Goal: Task Accomplishment & Management: Use online tool/utility

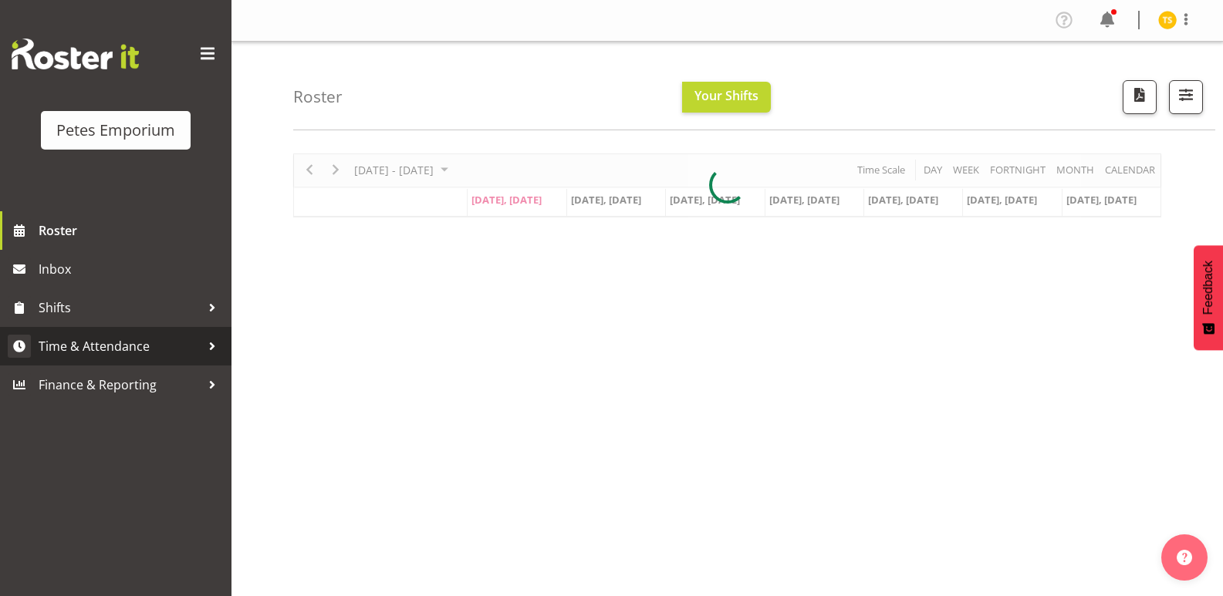
click at [92, 353] on span "Time & Attendance" at bounding box center [120, 346] width 162 height 23
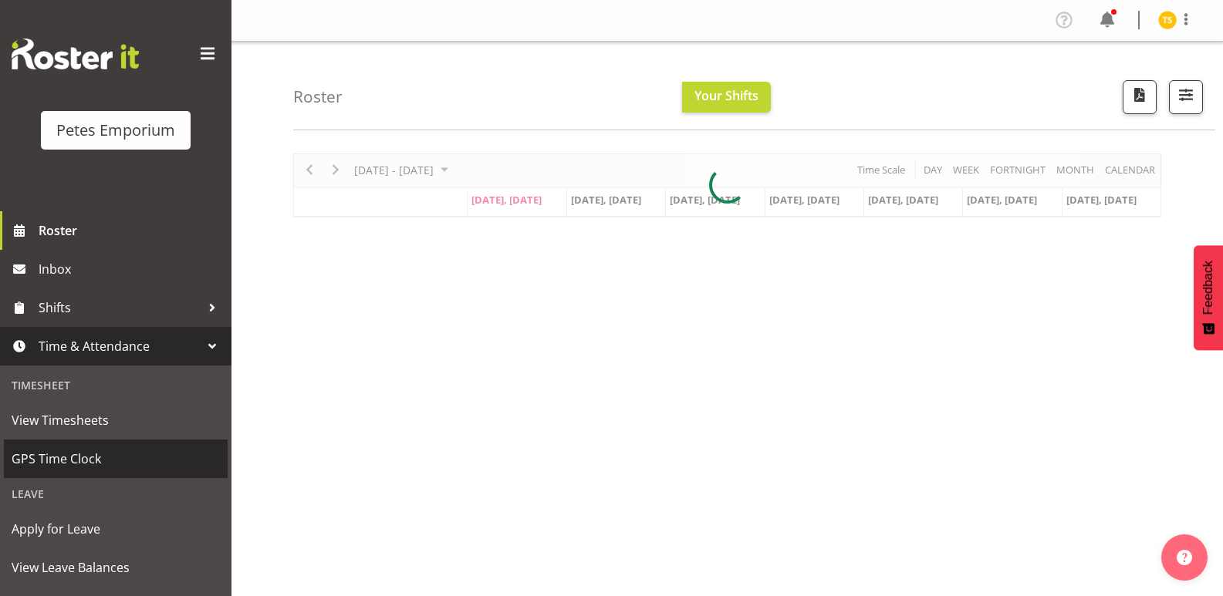
click at [56, 468] on span "GPS Time Clock" at bounding box center [116, 458] width 208 height 23
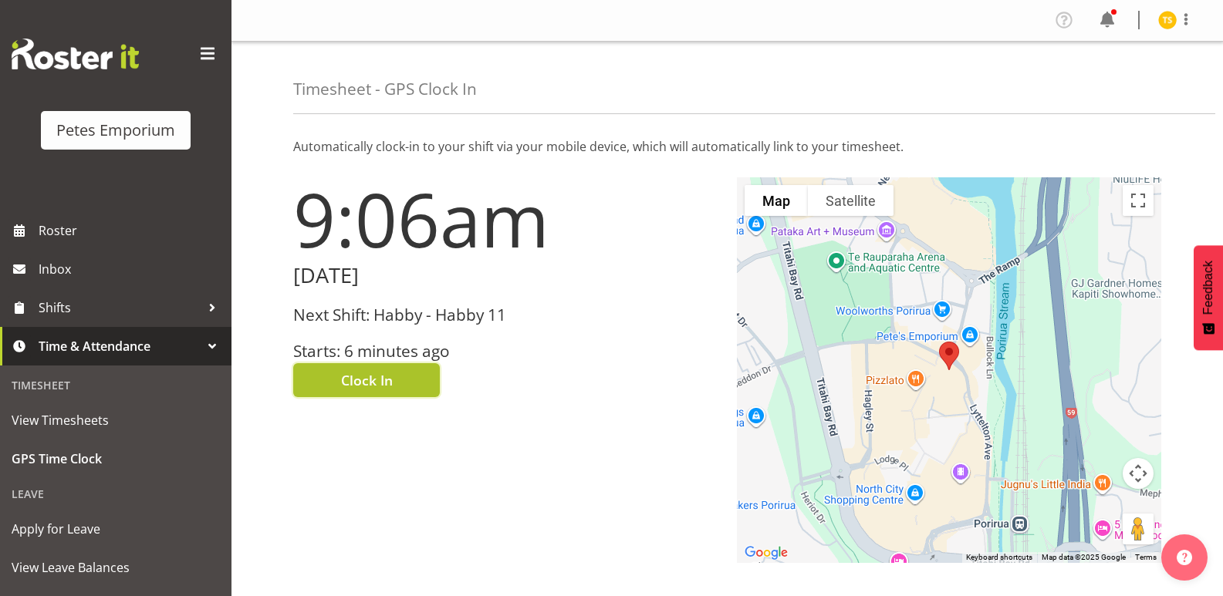
click at [336, 372] on button "Clock In" at bounding box center [366, 380] width 147 height 34
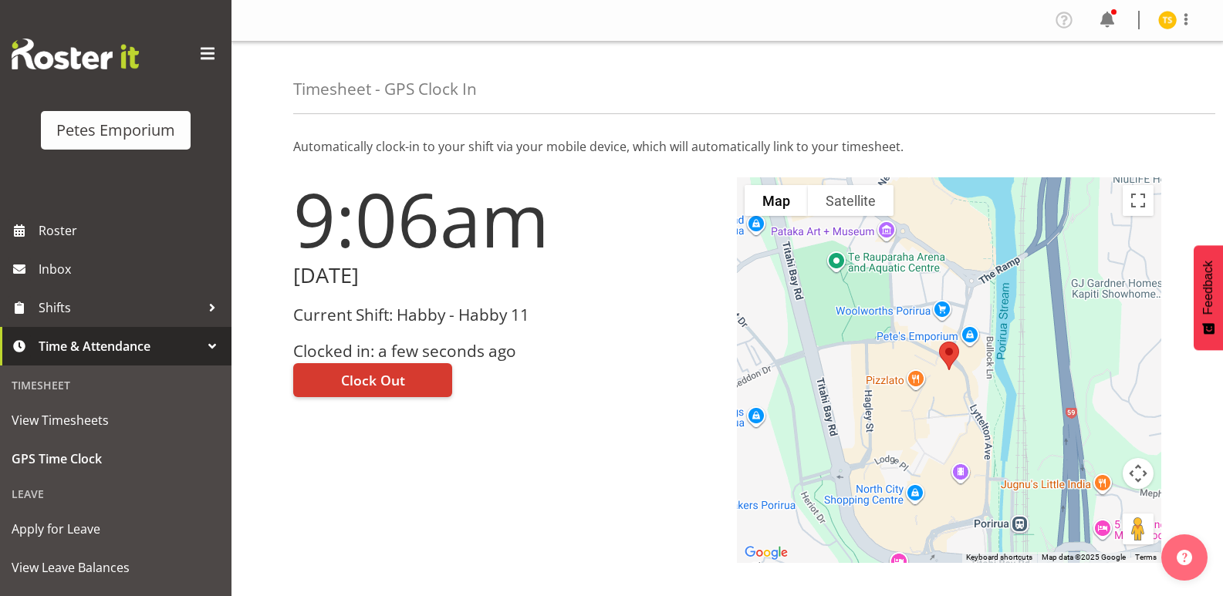
click at [1168, 17] on img at bounding box center [1167, 20] width 19 height 19
click at [1093, 83] on link "Log Out" at bounding box center [1121, 81] width 148 height 28
